Goal: Information Seeking & Learning: Learn about a topic

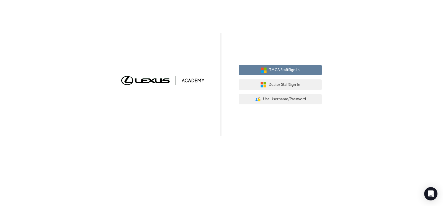
click at [279, 74] on button "TMCA Staff Sign In" at bounding box center [280, 70] width 83 height 11
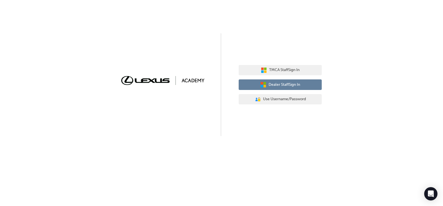
click at [284, 89] on button "Dealer Staff Sign In" at bounding box center [280, 84] width 83 height 11
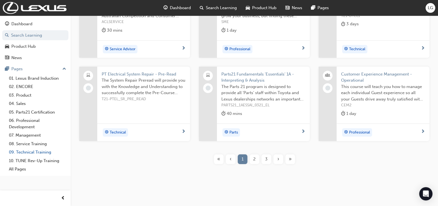
scroll to position [148, 0]
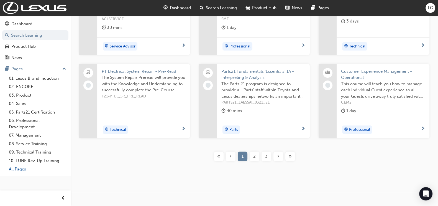
click at [18, 169] on link "All Pages" at bounding box center [38, 169] width 62 height 9
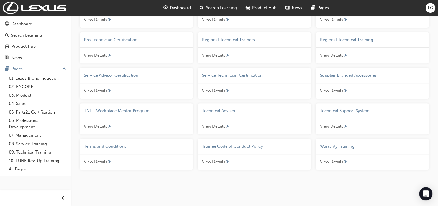
scroll to position [439, 0]
click at [14, 45] on div "Product Hub" at bounding box center [23, 46] width 24 height 6
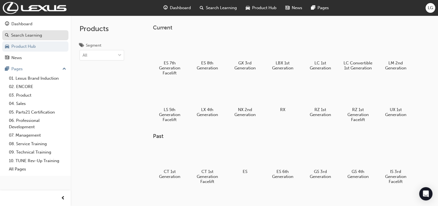
click at [37, 32] on div "Search Learning" at bounding box center [26, 35] width 31 height 6
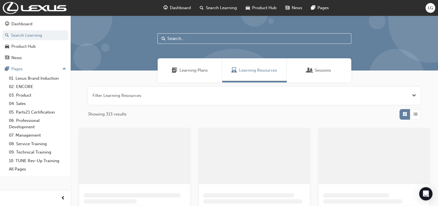
click at [30, 16] on div "Dashboard Search Learning Product Hub News Pages Pages 01. Lexus Brand Inductio…" at bounding box center [35, 96] width 71 height 160
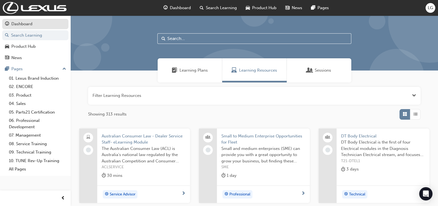
click at [32, 21] on div "Dashboard" at bounding box center [21, 24] width 21 height 6
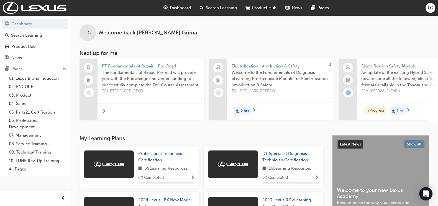
click at [32, 40] on button "Dashboard Search Learning Product Hub News Pages" at bounding box center [35, 41] width 66 height 46
click at [37, 39] on link "Search Learning" at bounding box center [35, 35] width 66 height 10
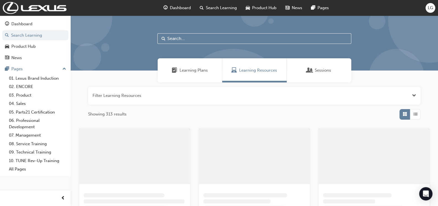
click at [194, 36] on input "text" at bounding box center [254, 38] width 194 height 11
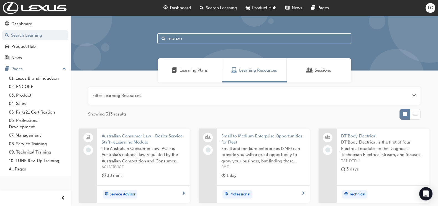
type input "morizo"
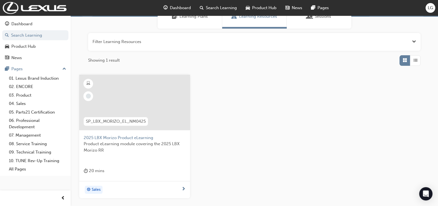
scroll to position [70, 0]
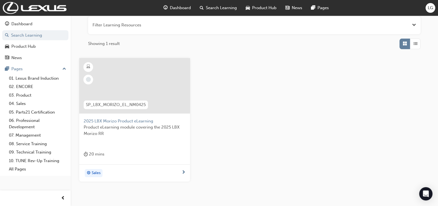
click at [149, 97] on div "SP_LBX_MORIZO_EL_NM0425" at bounding box center [115, 104] width 73 height 17
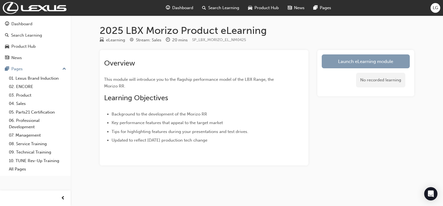
click at [351, 67] on link "Launch eLearning module" at bounding box center [366, 61] width 88 height 14
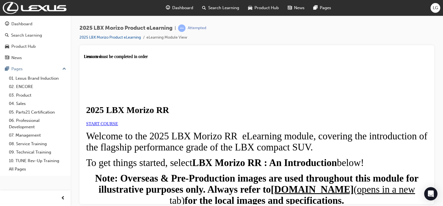
click at [118, 126] on link "START COURSE" at bounding box center [102, 123] width 32 height 5
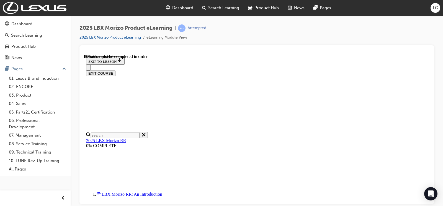
scroll to position [537, 0]
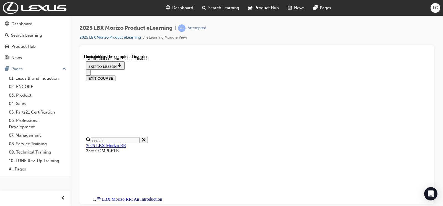
scroll to position [879, 0]
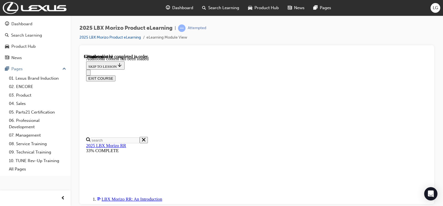
scroll to position [427, 23]
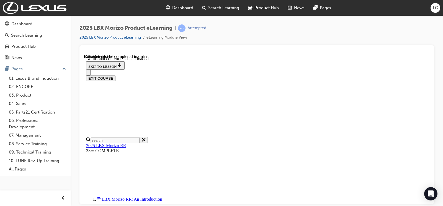
drag, startPoint x: 290, startPoint y: 185, endPoint x: 296, endPoint y: 182, distance: 6.7
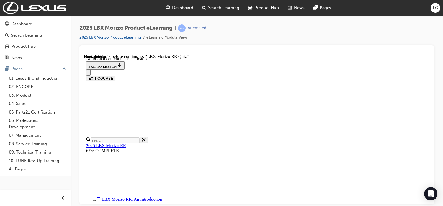
scroll to position [149, 0]
radio input "true"
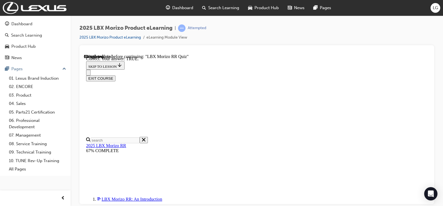
scroll to position [180, 0]
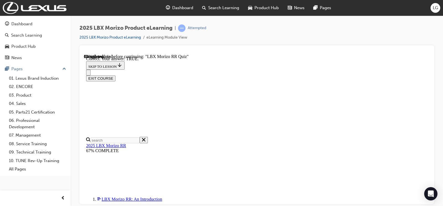
radio input "true"
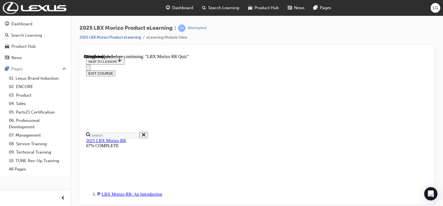
scroll to position [57, 0]
radio input "true"
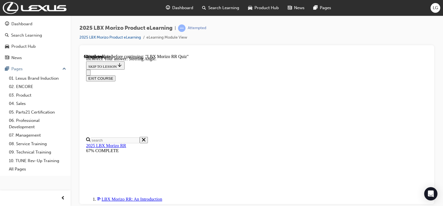
scroll to position [137, 0]
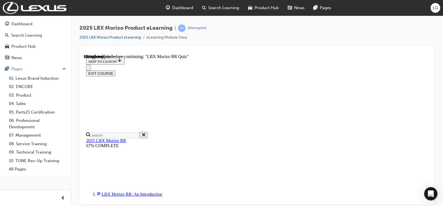
scroll to position [149, 0]
radio input "true"
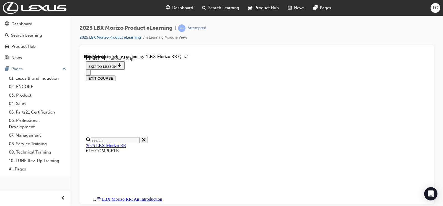
scroll to position [229, 0]
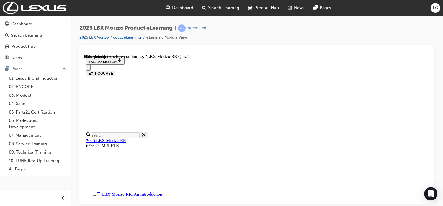
scroll to position [169, 0]
radio input "true"
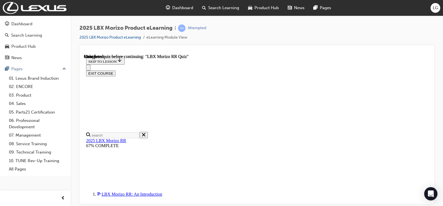
scroll to position [129, 0]
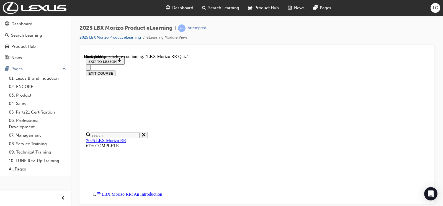
radio input "true"
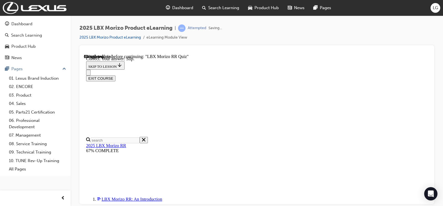
scroll to position [229, 0]
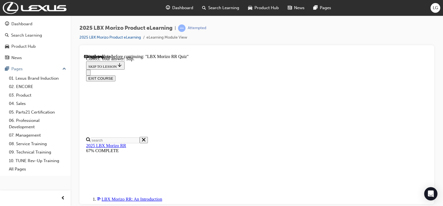
radio input "true"
drag, startPoint x: 301, startPoint y: 194, endPoint x: 298, endPoint y: 181, distance: 13.6
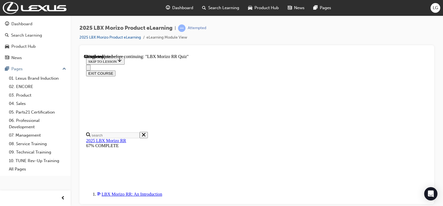
scroll to position [79, 0]
radio input "true"
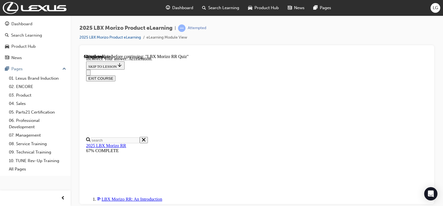
scroll to position [129, 0]
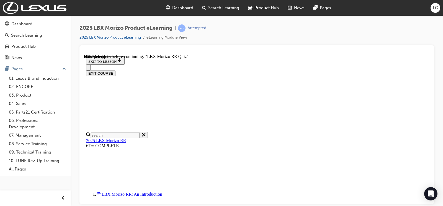
scroll to position [208, 0]
radio input "true"
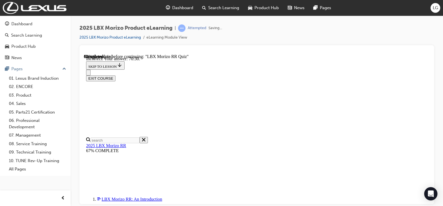
scroll to position [247, 0]
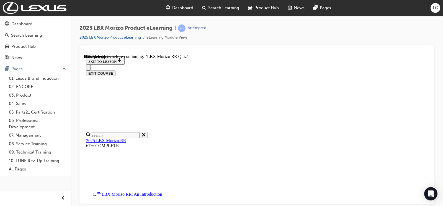
scroll to position [166, 0]
radio input "true"
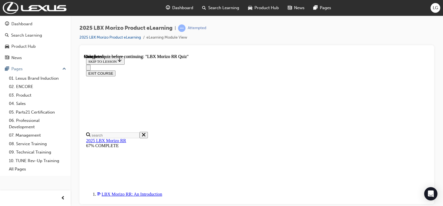
scroll to position [155, 0]
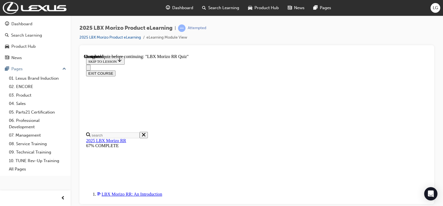
scroll to position [168, 0]
radio input "true"
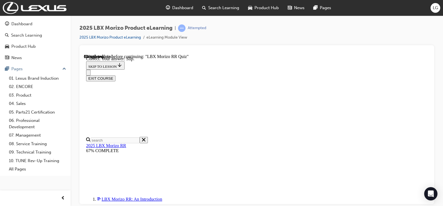
scroll to position [229, 0]
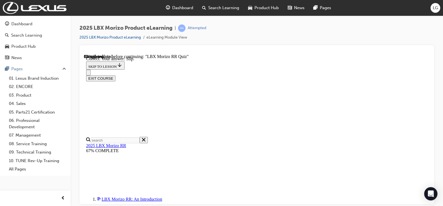
radio input "true"
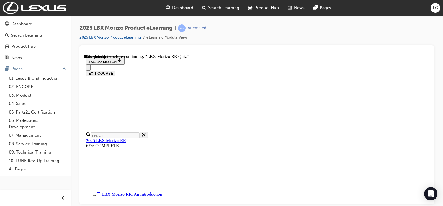
scroll to position [165, 0]
radio input "true"
drag, startPoint x: 300, startPoint y: 181, endPoint x: 293, endPoint y: 166, distance: 16.1
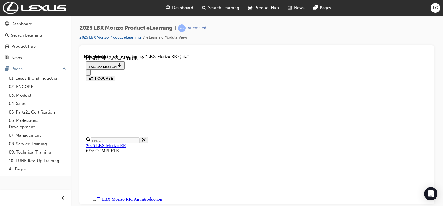
scroll to position [209, 0]
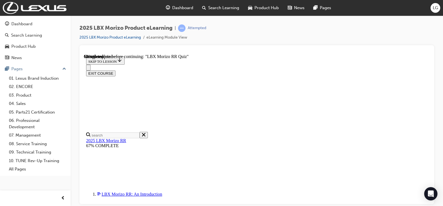
scroll to position [71, 0]
radio input "true"
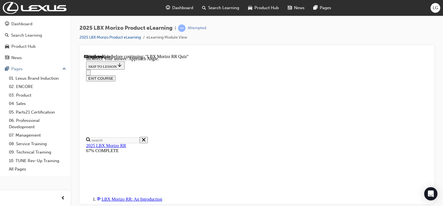
scroll to position [137, 0]
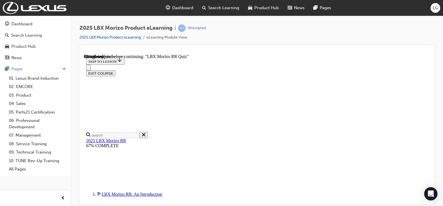
scroll to position [169, 0]
radio input "true"
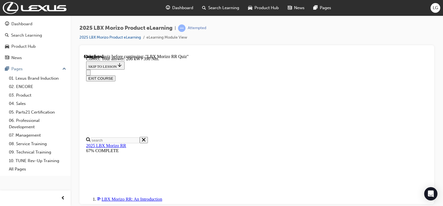
scroll to position [229, 0]
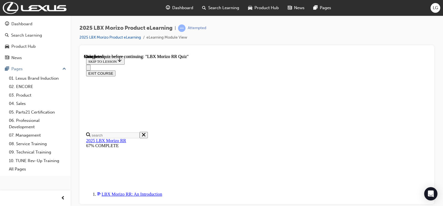
scroll to position [155, 0]
drag, startPoint x: 231, startPoint y: 172, endPoint x: 233, endPoint y: 169, distance: 4.0
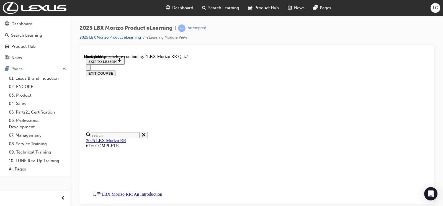
radio input "true"
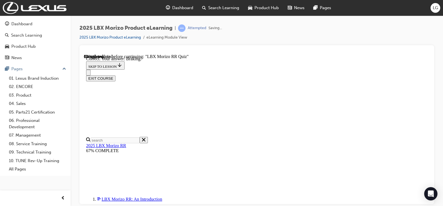
scroll to position [137, 0]
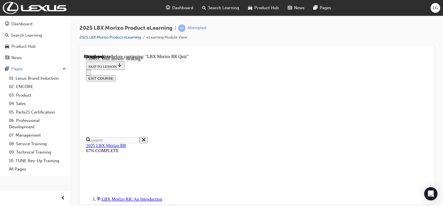
radio input "true"
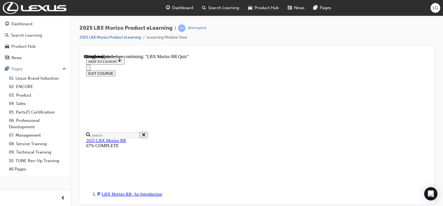
scroll to position [170, 0]
radio input "true"
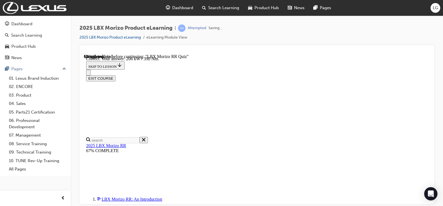
scroll to position [229, 0]
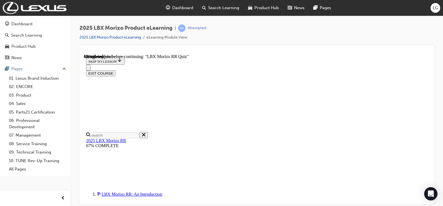
scroll to position [134, 0]
radio input "true"
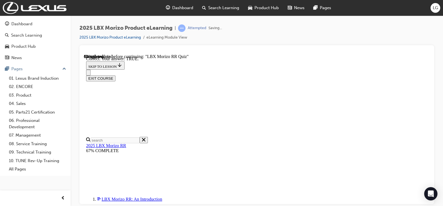
scroll to position [209, 0]
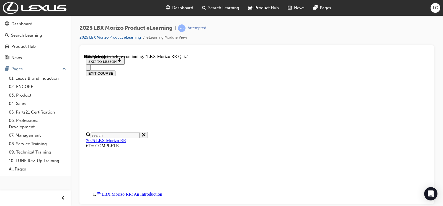
scroll to position [196, 0]
radio input "true"
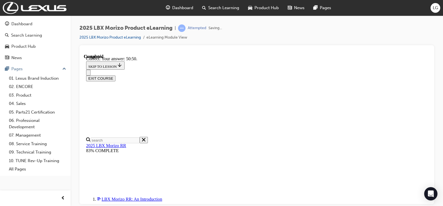
scroll to position [247, 0]
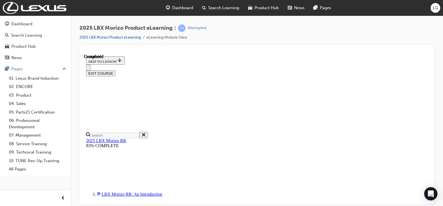
scroll to position [155, 0]
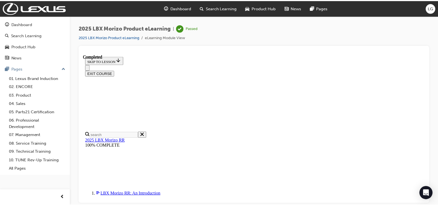
scroll to position [93, 0]
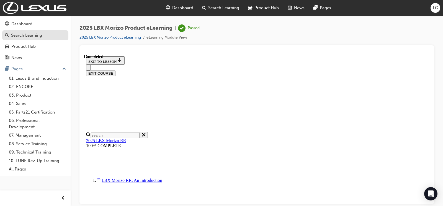
click at [40, 34] on div "Search Learning" at bounding box center [26, 35] width 31 height 6
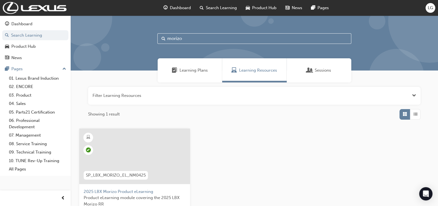
click at [181, 39] on input "morizo" at bounding box center [254, 38] width 194 height 11
type input "m"
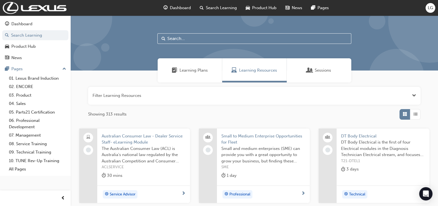
click at [184, 40] on input "text" at bounding box center [254, 38] width 194 height 11
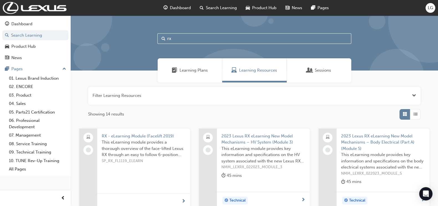
type input "rx"
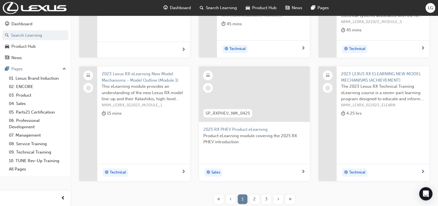
scroll to position [152, 0]
click at [265, 95] on div at bounding box center [254, 93] width 111 height 55
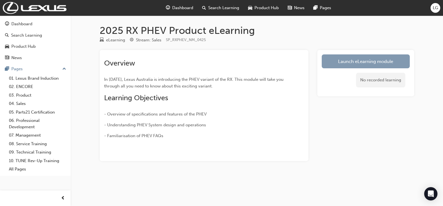
click at [341, 60] on link "Launch eLearning module" at bounding box center [366, 61] width 88 height 14
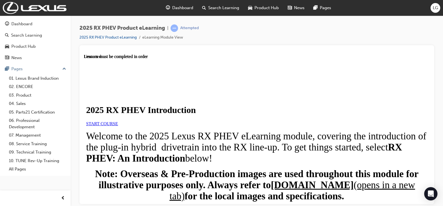
click at [169, 126] on div "START COURSE" at bounding box center [257, 123] width 342 height 5
click at [118, 126] on link "START COURSE" at bounding box center [102, 123] width 32 height 5
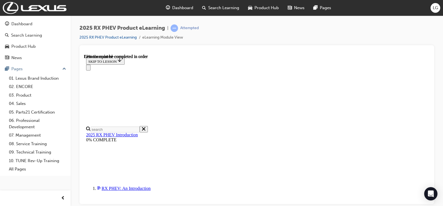
scroll to position [414, 0]
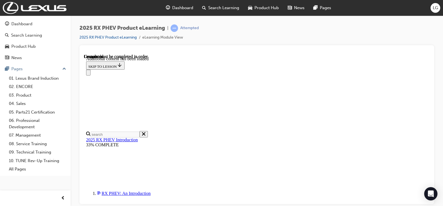
scroll to position [695, 0]
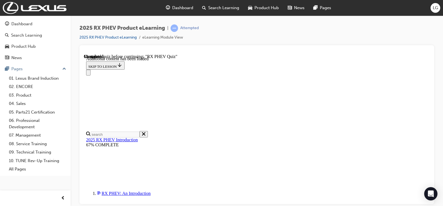
scroll to position [39, 0]
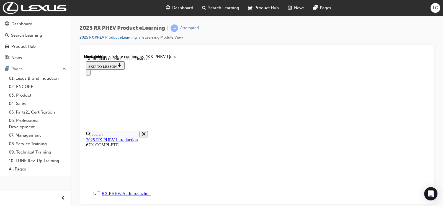
radio input "true"
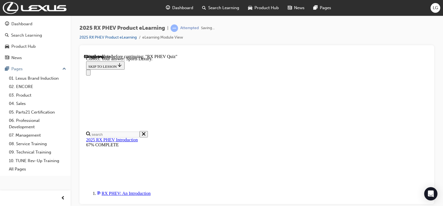
scroll to position [149, 0]
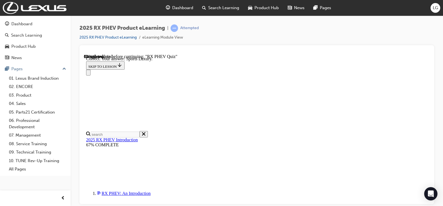
radio input "true"
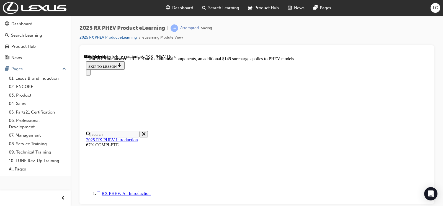
scroll to position [119, 0]
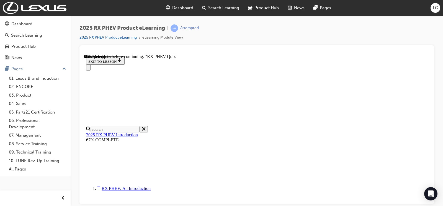
scroll to position [77, 0]
radio input "true"
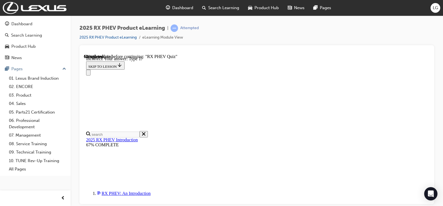
scroll to position [149, 0]
drag, startPoint x: 295, startPoint y: 189, endPoint x: 302, endPoint y: 182, distance: 9.0
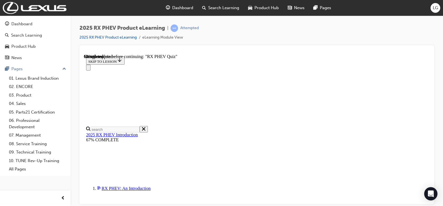
scroll to position [73, 0]
radio input "true"
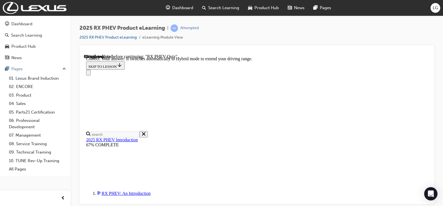
scroll to position [138, 0]
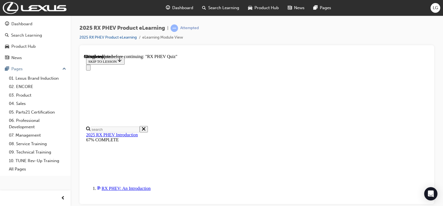
scroll to position [42, 0]
radio input "true"
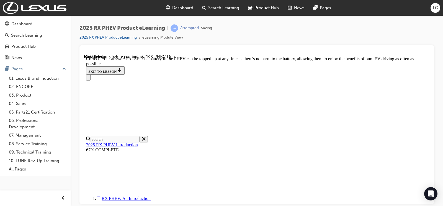
scroll to position [116, 0]
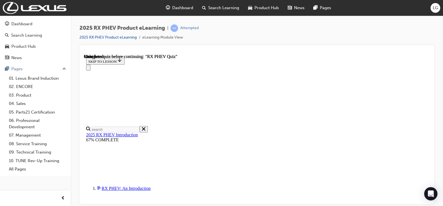
scroll to position [155, 0]
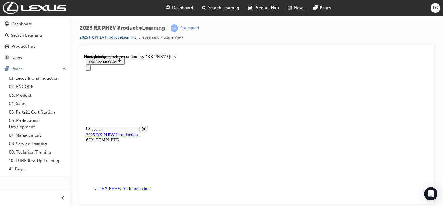
radio input "true"
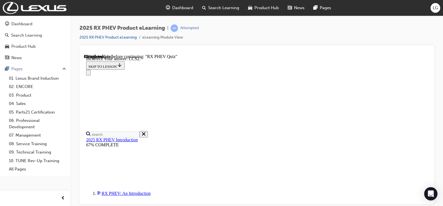
scroll to position [149, 0]
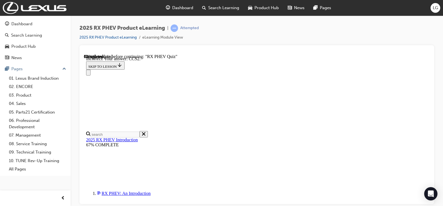
radio input "true"
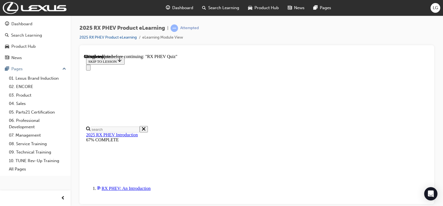
scroll to position [65, 0]
radio input "true"
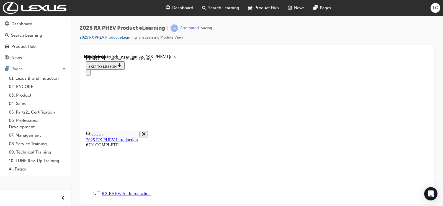
scroll to position [149, 0]
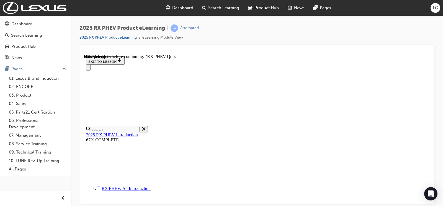
scroll to position [58, 0]
radio input "true"
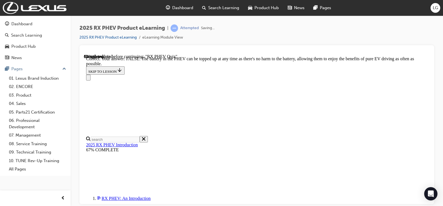
scroll to position [116, 0]
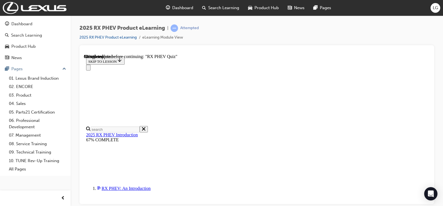
scroll to position [60, 0]
radio input "true"
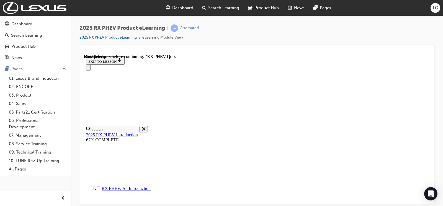
scroll to position [141, 0]
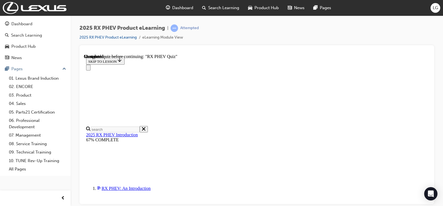
scroll to position [89, 0]
radio input "true"
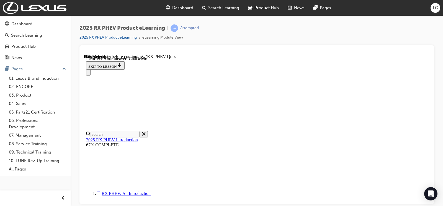
scroll to position [93, 0]
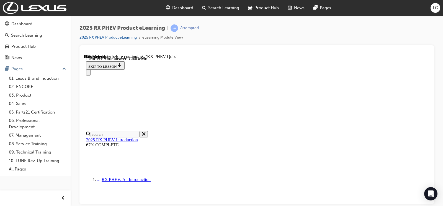
scroll to position [149, 0]
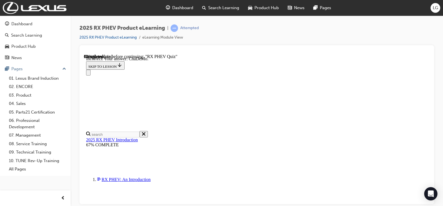
radio input "true"
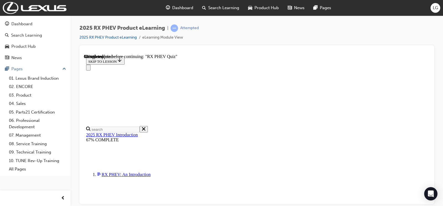
scroll to position [76, 0]
radio input "true"
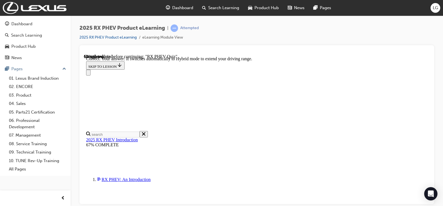
scroll to position [138, 0]
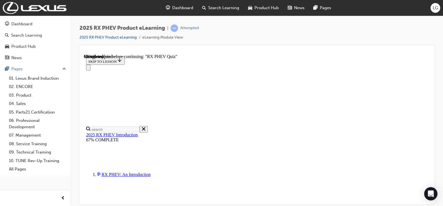
scroll to position [64, 0]
radio input "true"
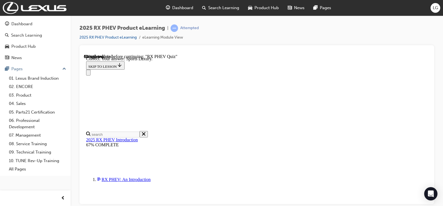
scroll to position [149, 0]
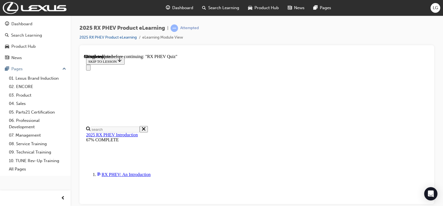
scroll to position [69, 0]
radio input "true"
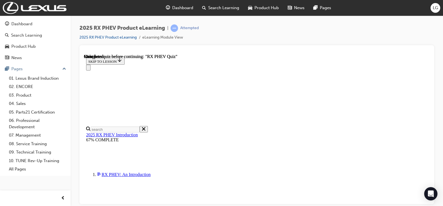
scroll to position [144, 0]
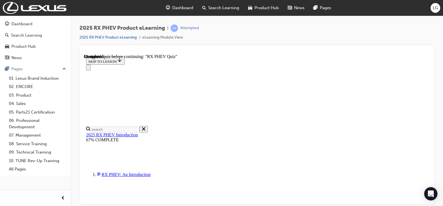
radio input "true"
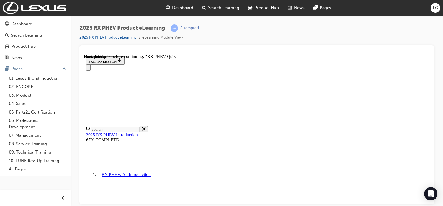
radio input "true"
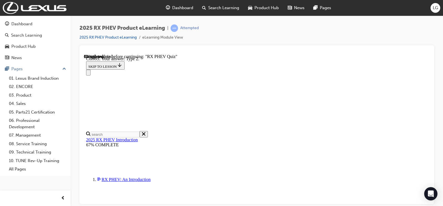
scroll to position [149, 0]
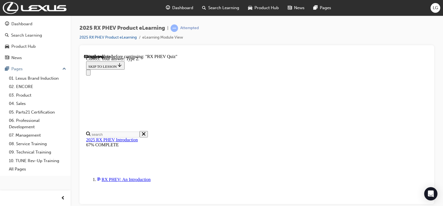
radio input "true"
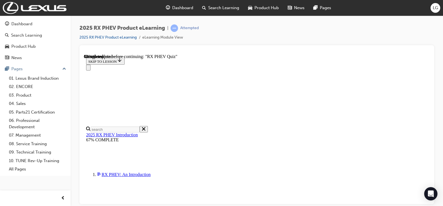
scroll to position [58, 0]
radio input "true"
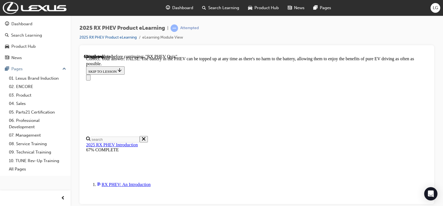
scroll to position [116, 0]
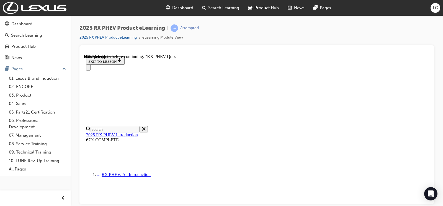
scroll to position [101, 0]
radio input "true"
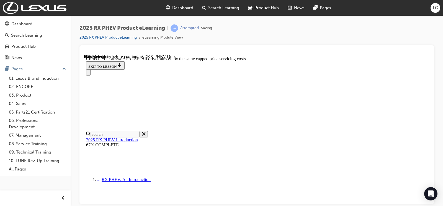
scroll to position [119, 0]
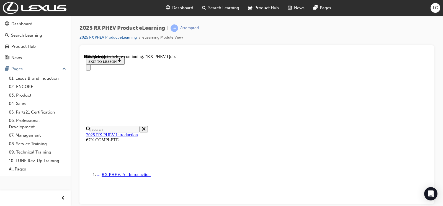
scroll to position [63, 0]
radio input "true"
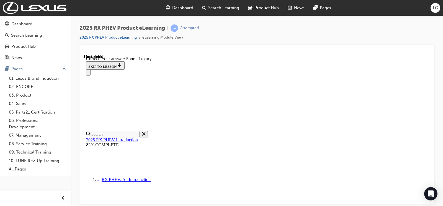
scroll to position [149, 0]
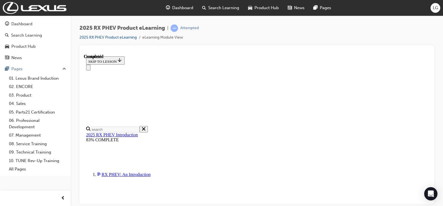
scroll to position [155, 0]
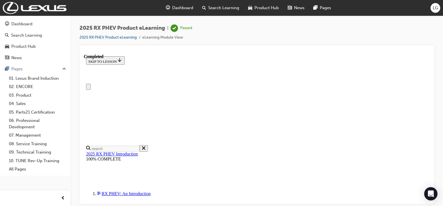
scroll to position [0, 0]
